Goal: Task Accomplishment & Management: Use online tool/utility

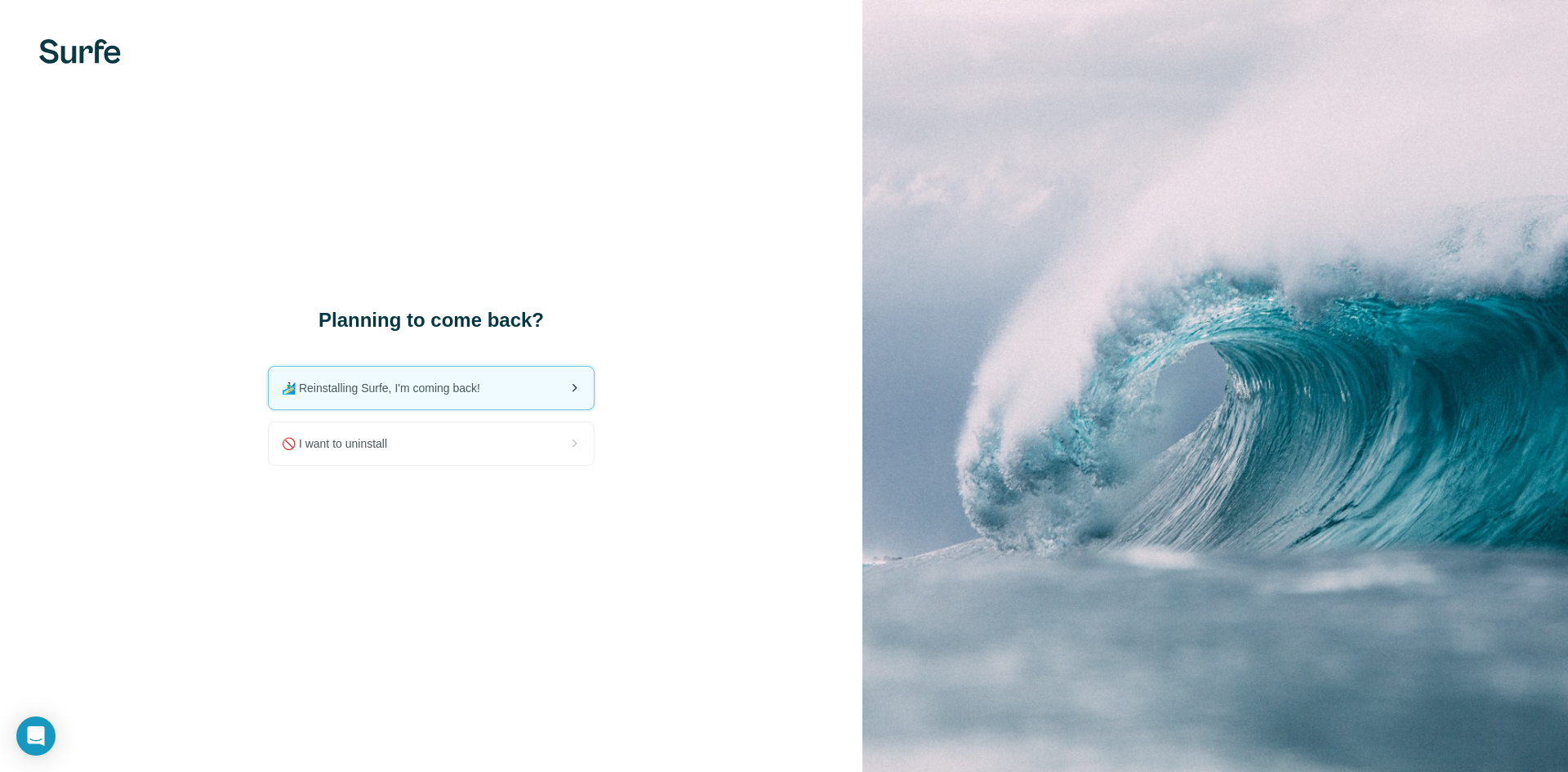
click at [461, 376] on div "🏄🏻‍♂️ Reinstalling Surfe, I'm coming back!" at bounding box center [431, 388] width 325 height 43
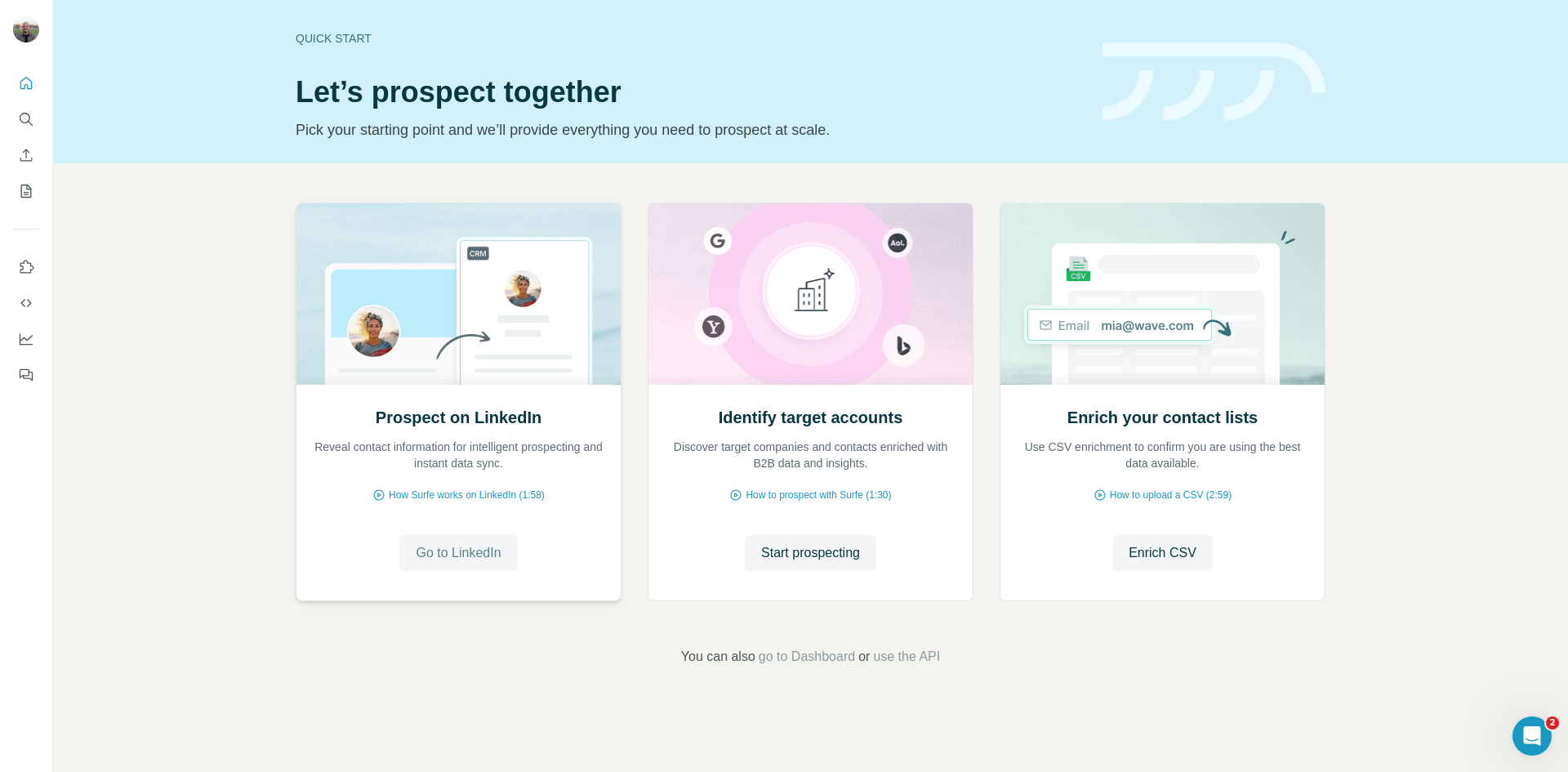
click at [472, 543] on span "Go to LinkedIn" at bounding box center [458, 553] width 85 height 19
